Goal: Task Accomplishment & Management: Use online tool/utility

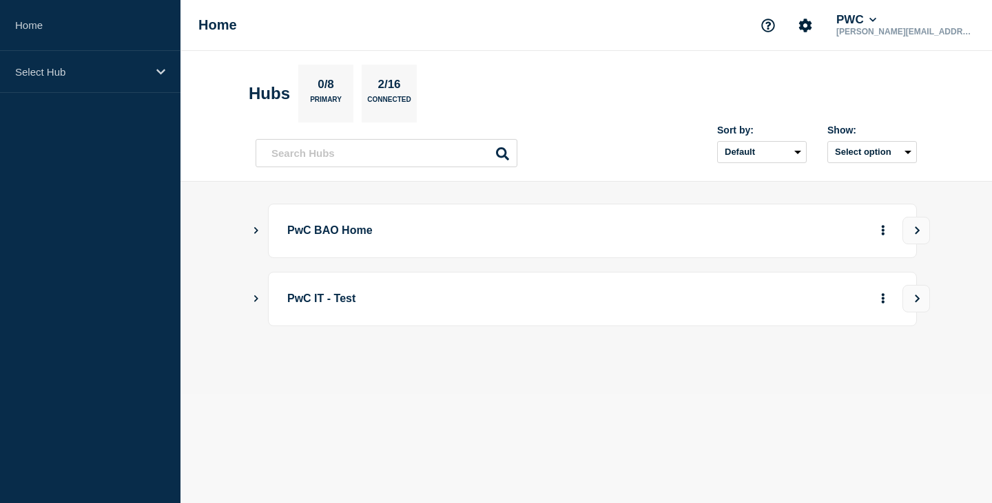
click at [257, 297] on icon "Show Connected Hubs" at bounding box center [255, 298] width 9 height 7
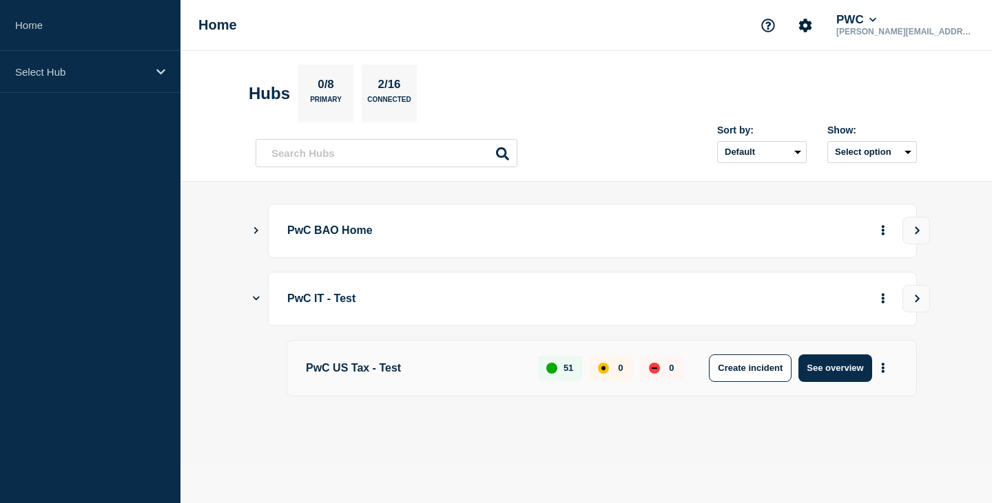
click at [377, 371] on p "PwC US Tax - Test" at bounding box center [414, 369] width 216 height 28
click at [838, 364] on button "See overview" at bounding box center [834, 369] width 73 height 28
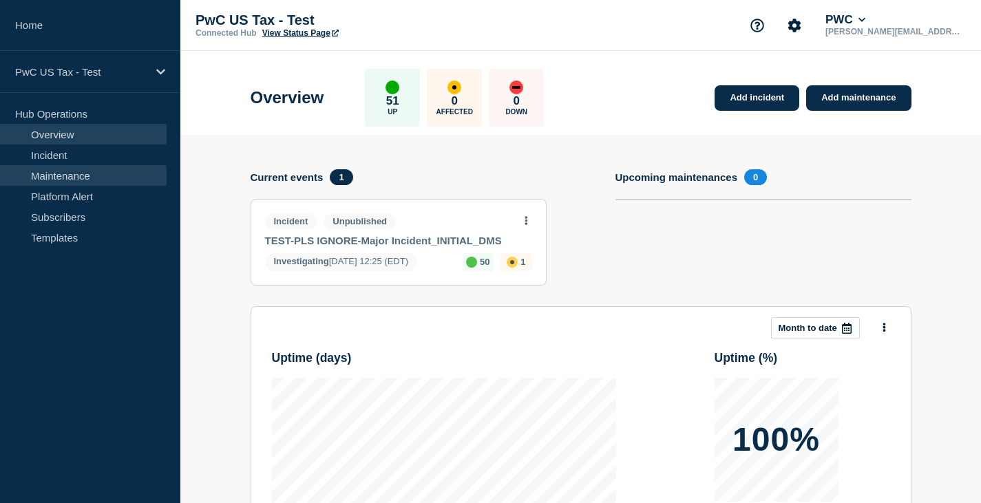
click at [56, 178] on link "Maintenance" at bounding box center [83, 175] width 167 height 21
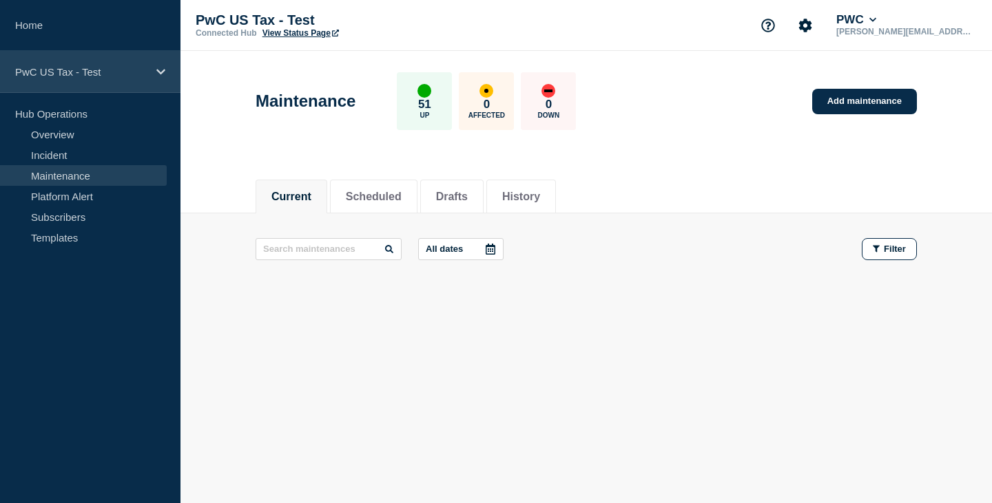
click at [93, 74] on p "PwC US Tax - Test" at bounding box center [81, 72] width 132 height 12
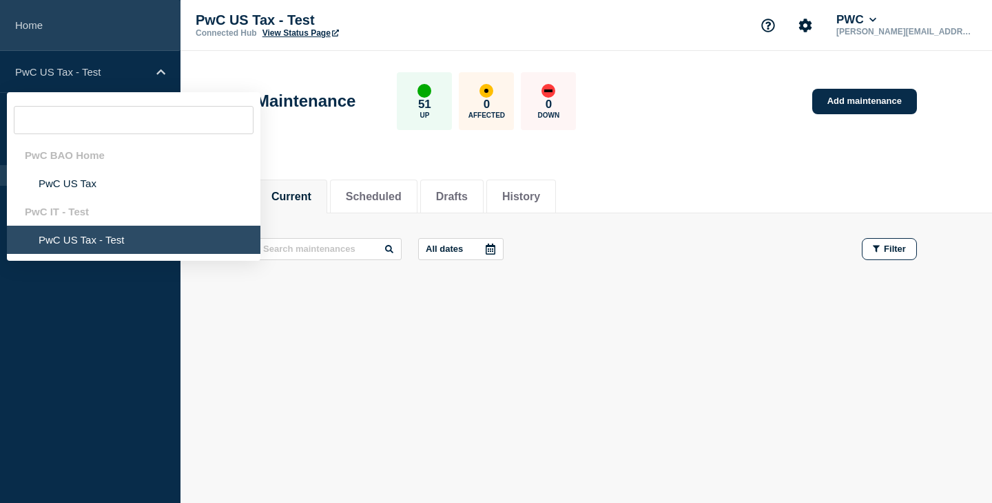
click at [26, 25] on link "Home" at bounding box center [90, 25] width 180 height 51
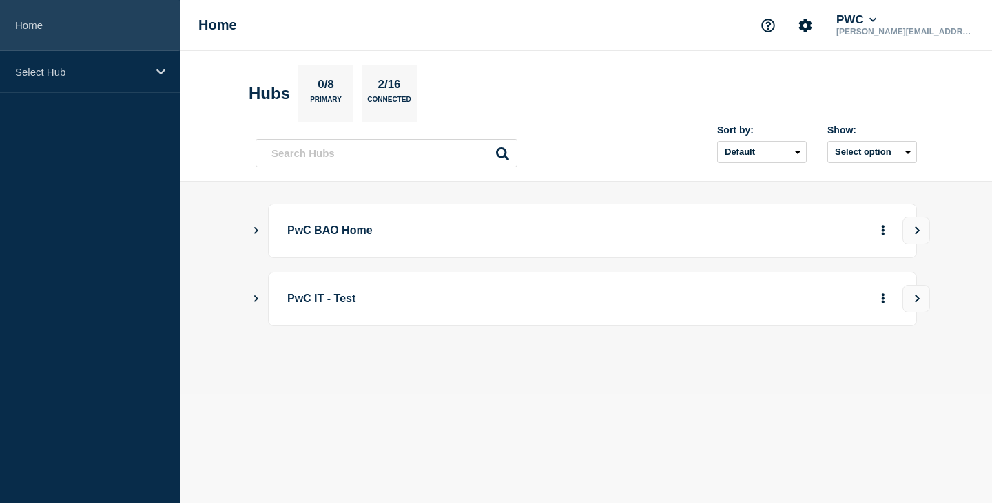
click at [43, 22] on link "Home" at bounding box center [90, 25] width 180 height 51
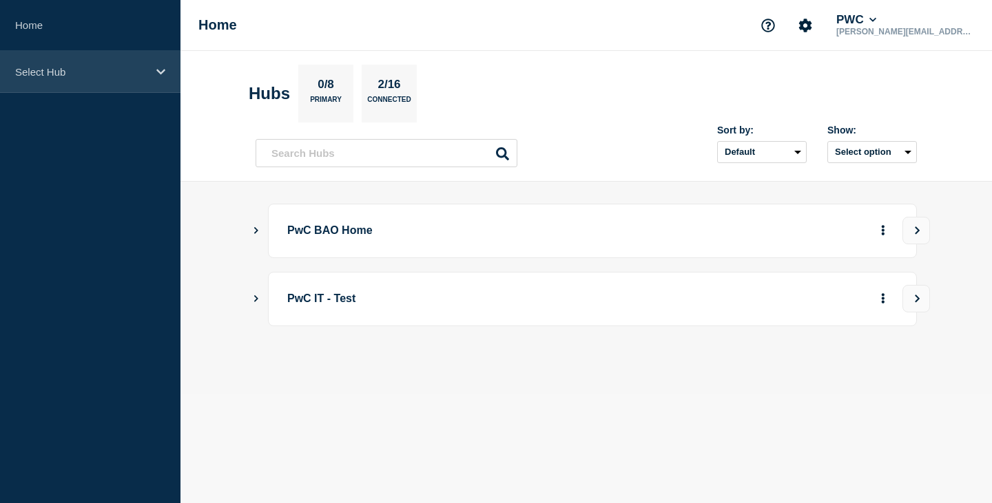
click at [154, 71] on div "Select Hub" at bounding box center [90, 72] width 180 height 42
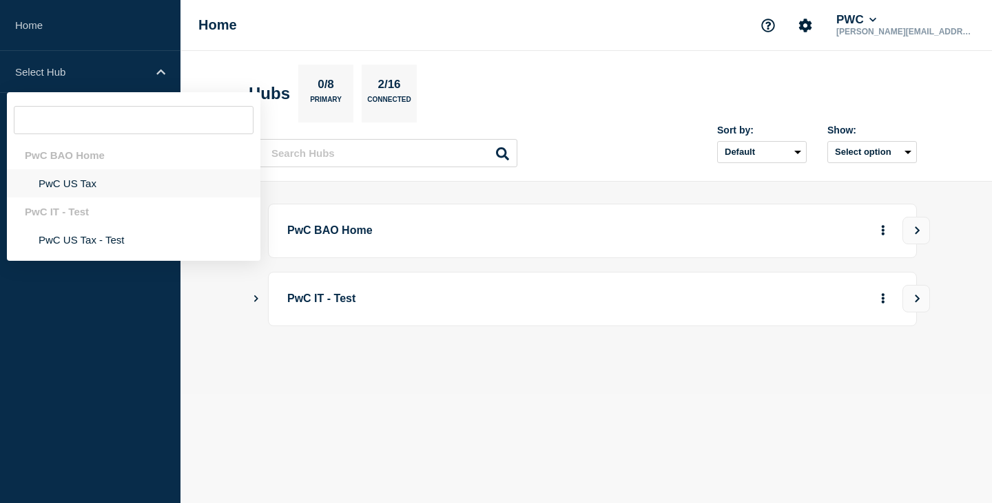
click at [75, 183] on li "PwC US Tax" at bounding box center [133, 183] width 253 height 28
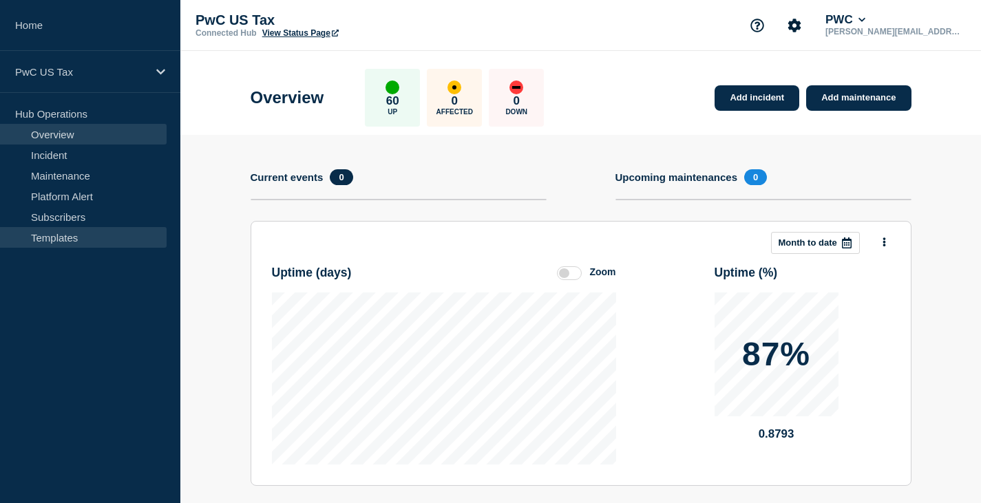
click at [55, 234] on link "Templates" at bounding box center [83, 237] width 167 height 21
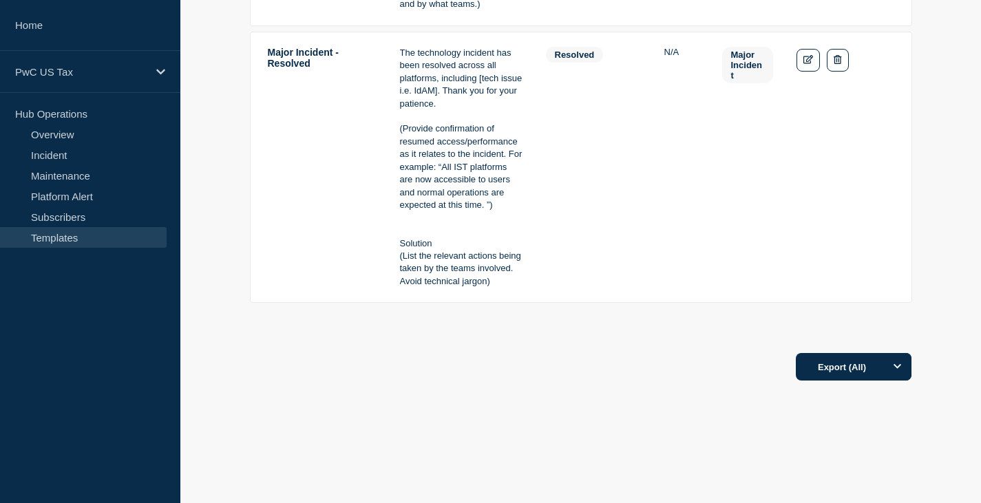
scroll to position [1521, 0]
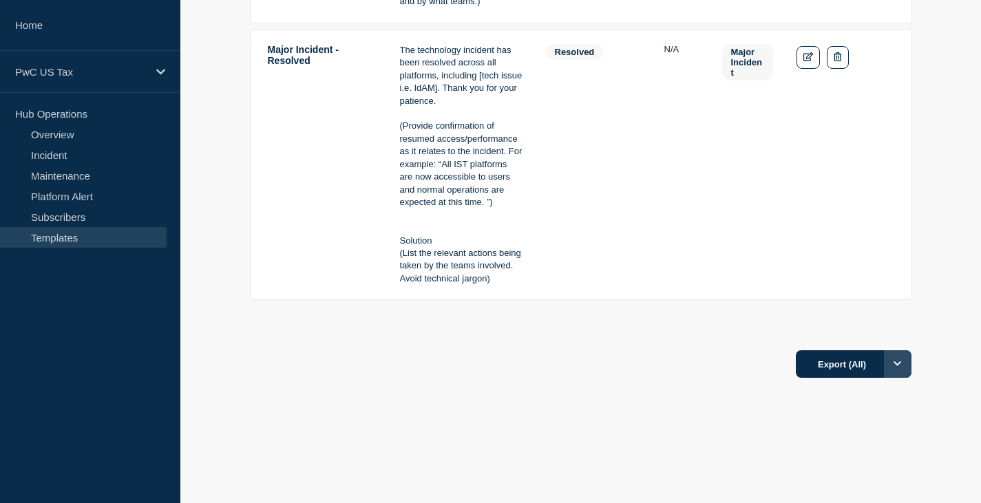
click at [896, 362] on icon "Options" at bounding box center [898, 364] width 8 height 9
click at [844, 393] on button "All" at bounding box center [841, 394] width 21 height 12
click at [61, 218] on link "Subscribers" at bounding box center [83, 217] width 167 height 21
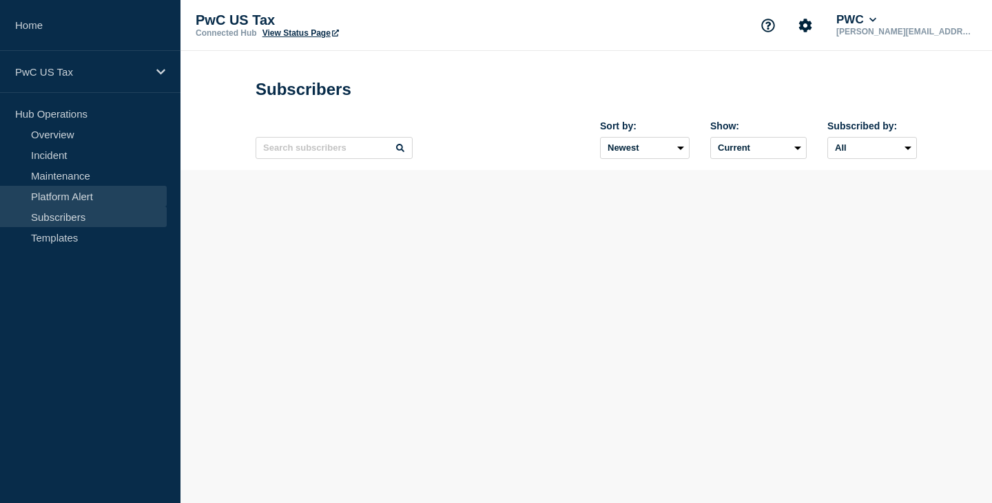
click at [64, 196] on link "Platform Alert" at bounding box center [83, 196] width 167 height 21
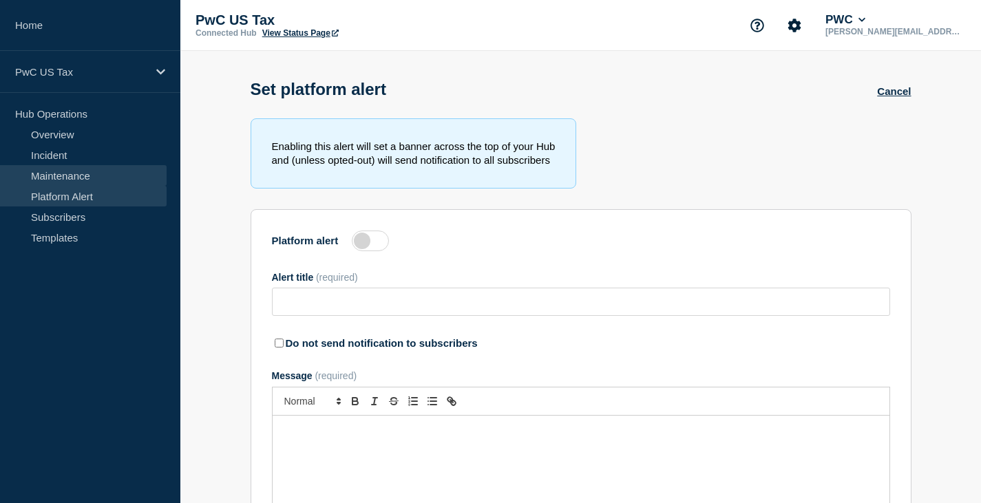
click at [59, 171] on link "Maintenance" at bounding box center [83, 175] width 167 height 21
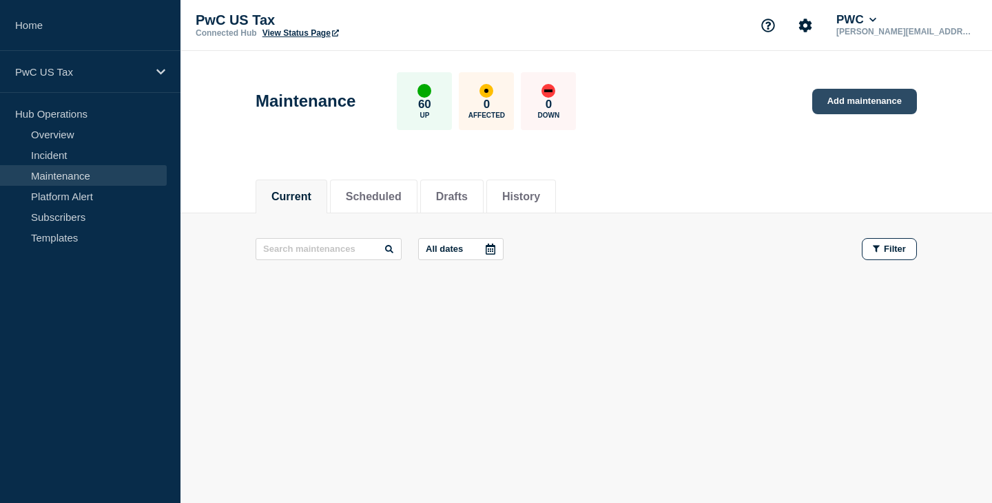
click at [857, 101] on link "Add maintenance" at bounding box center [864, 101] width 105 height 25
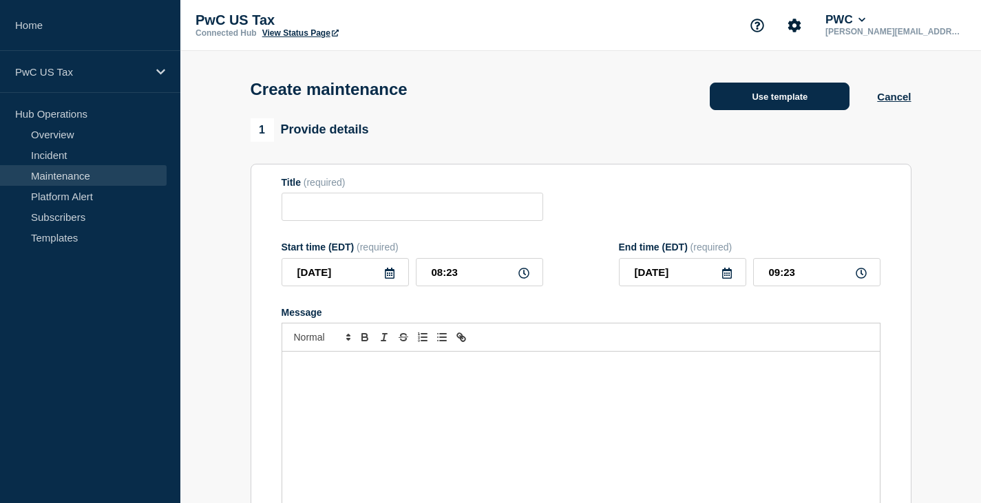
click at [780, 98] on button "Use template" at bounding box center [780, 97] width 140 height 28
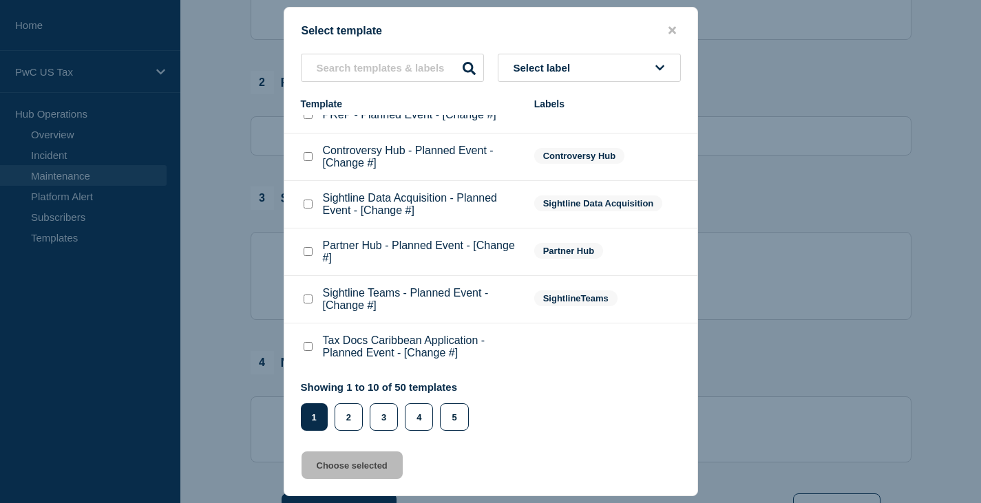
scroll to position [551, 0]
click at [349, 419] on button "2" at bounding box center [349, 418] width 28 height 28
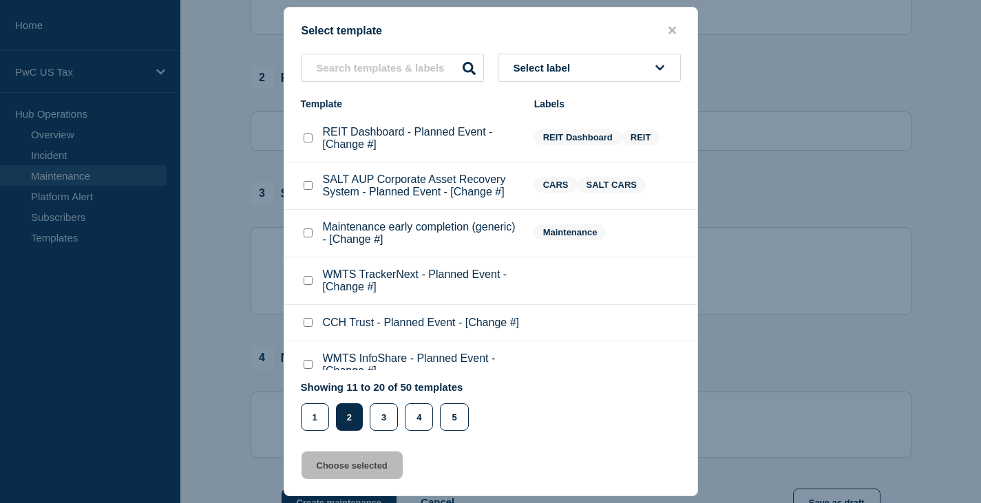
scroll to position [284, 0]
click at [380, 418] on button "3" at bounding box center [384, 418] width 28 height 28
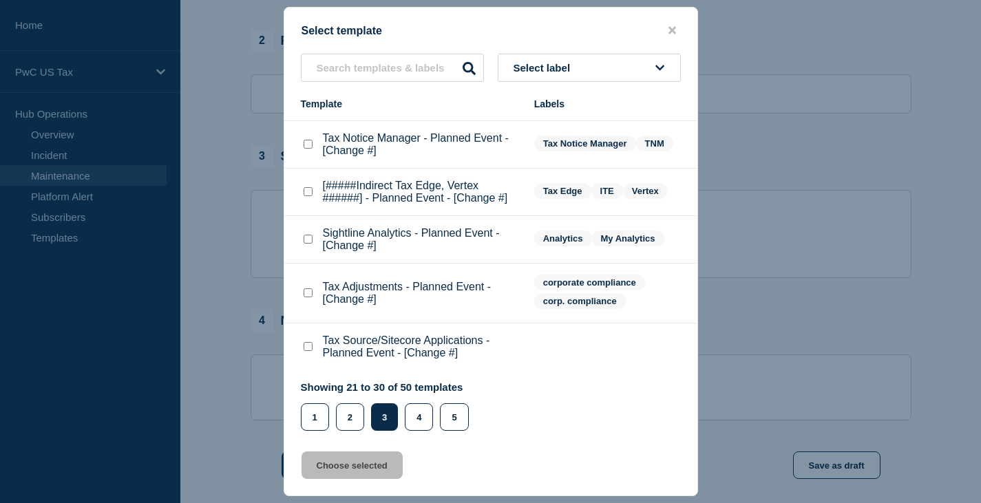
scroll to position [0, 0]
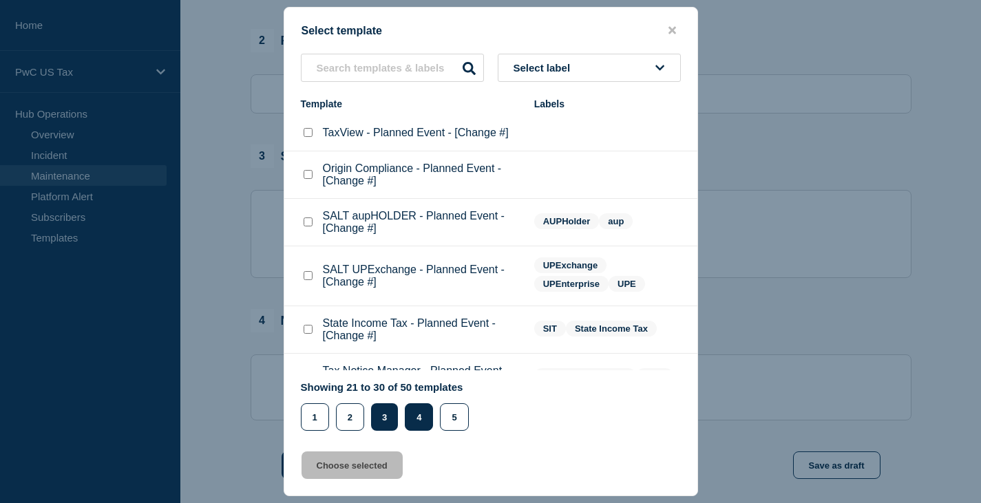
click at [423, 418] on button "4" at bounding box center [419, 418] width 28 height 28
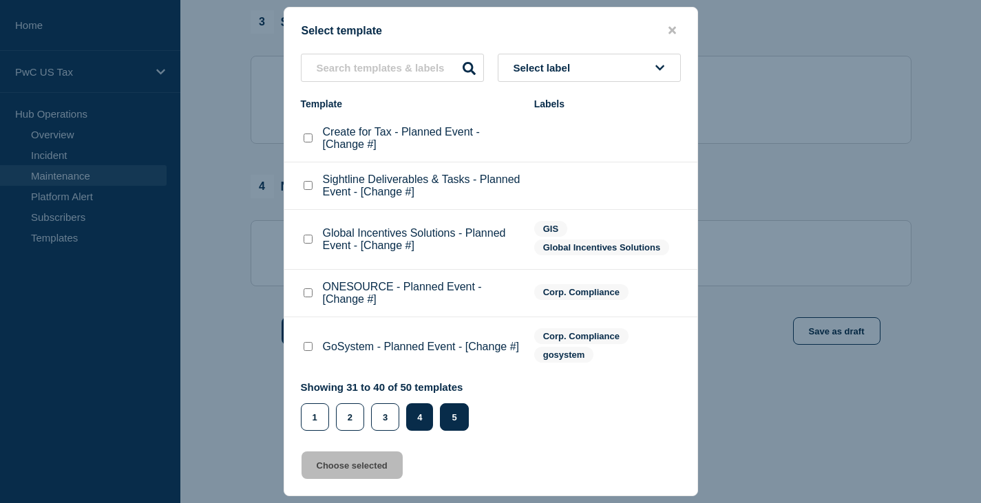
click at [454, 417] on button "5" at bounding box center [454, 418] width 28 height 28
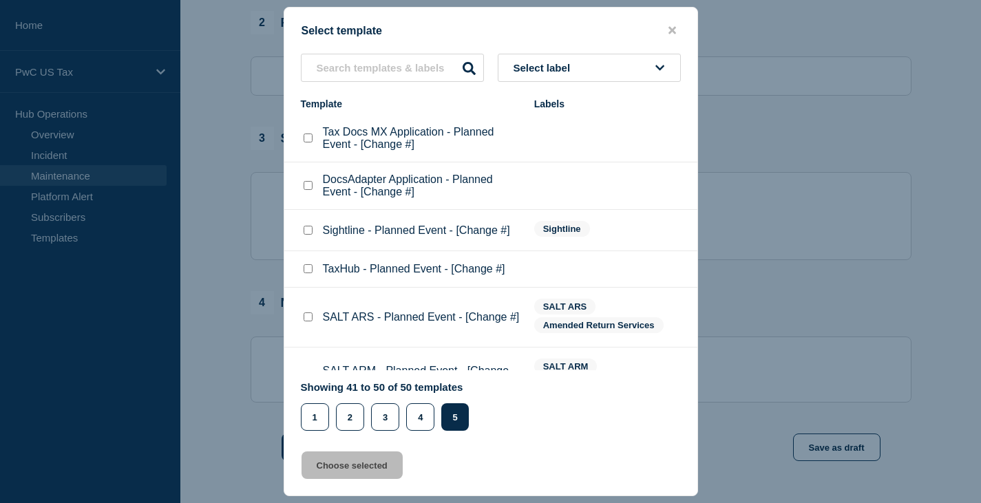
scroll to position [147, 0]
click at [655, 65] on button "Select label" at bounding box center [589, 68] width 183 height 28
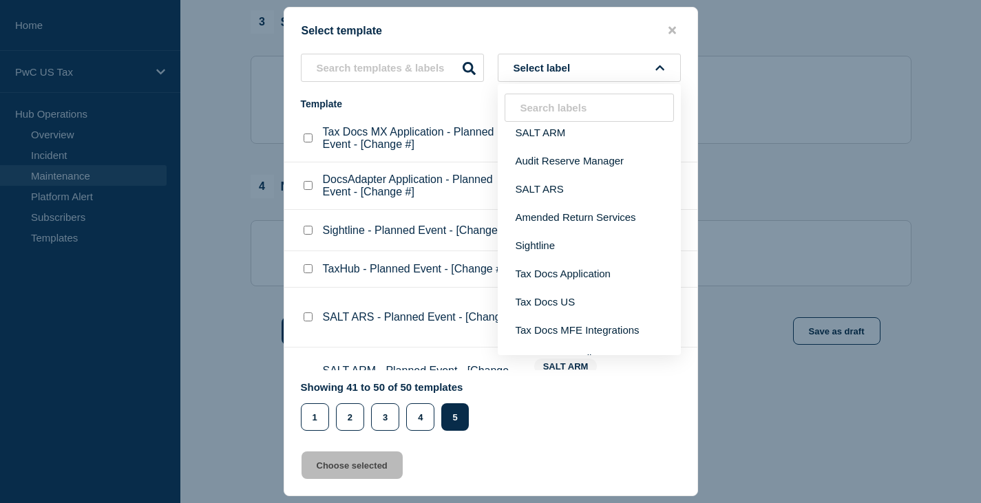
scroll to position [0, 0]
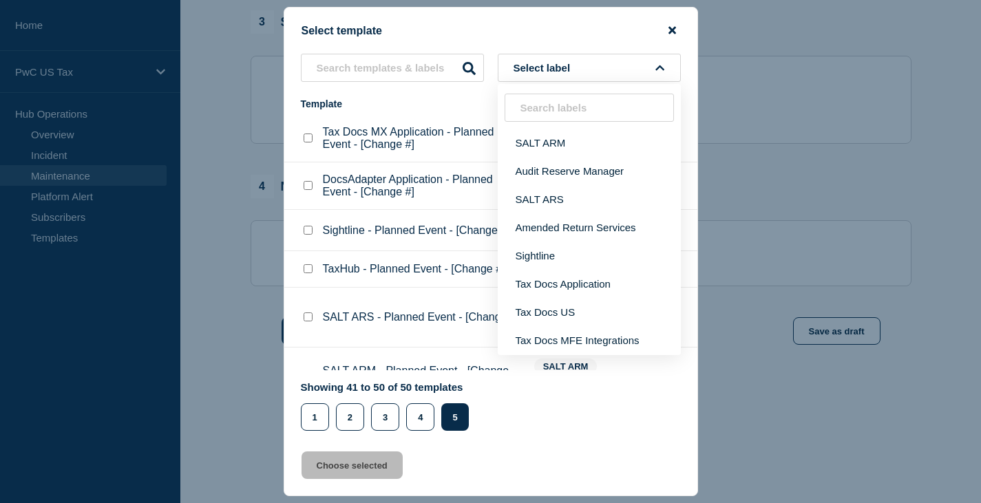
click at [671, 29] on icon "close button" at bounding box center [673, 31] width 8 height 8
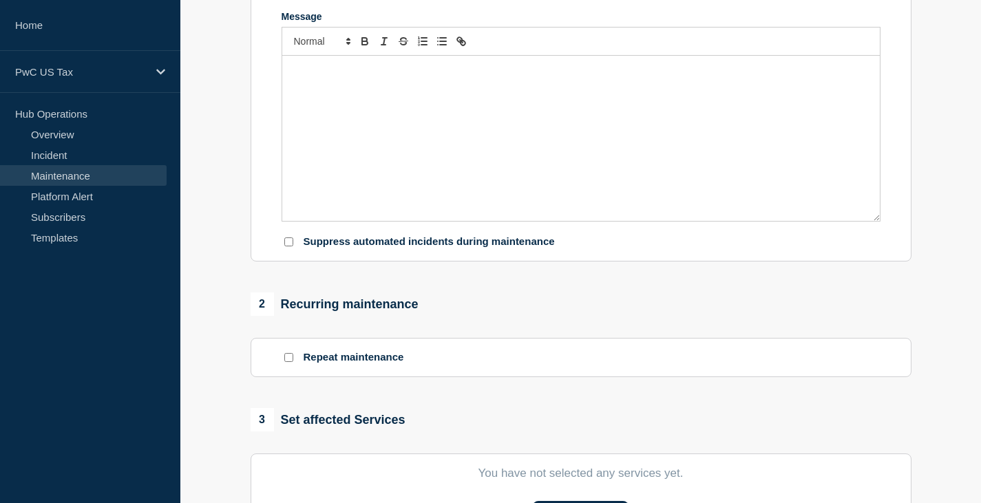
scroll to position [147, 0]
